Goal: Information Seeking & Learning: Learn about a topic

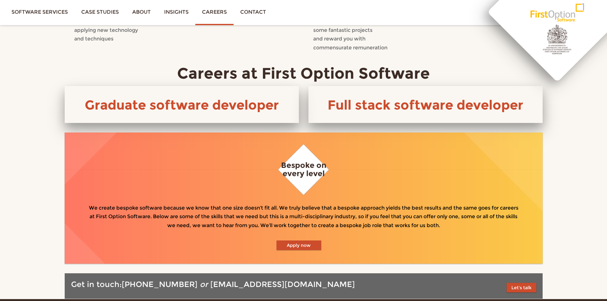
scroll to position [287, 0]
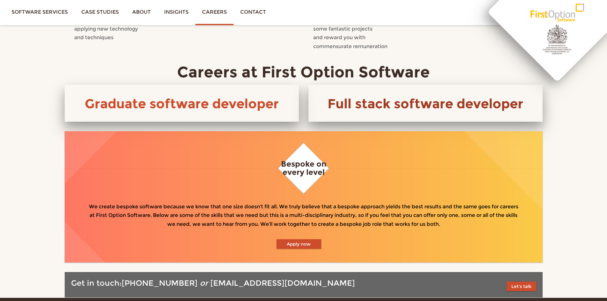
click at [436, 98] on link "Full stack software developer" at bounding box center [426, 104] width 196 height 16
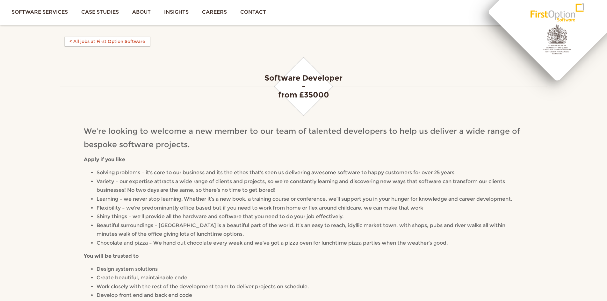
click at [348, 149] on p "We’re looking to welcome a new member to our team of talented developers to hel…" at bounding box center [304, 138] width 440 height 26
drag, startPoint x: 267, startPoint y: 75, endPoint x: 357, endPoint y: 75, distance: 90.2
click at [357, 75] on h4 "Software Developer - from £35000" at bounding box center [304, 86] width 440 height 25
drag, startPoint x: 352, startPoint y: 76, endPoint x: 227, endPoint y: 77, distance: 124.3
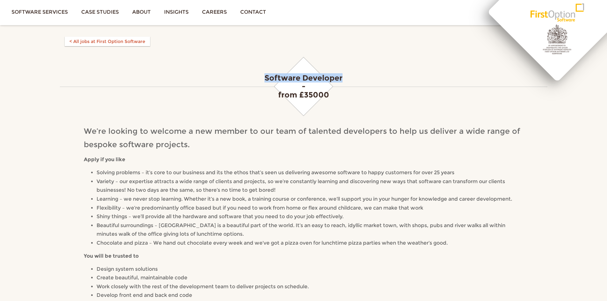
click at [227, 77] on h4 "Software Developer - from £35000" at bounding box center [304, 86] width 440 height 25
copy h4 "Software Developer"
